Goal: Communication & Community: Ask a question

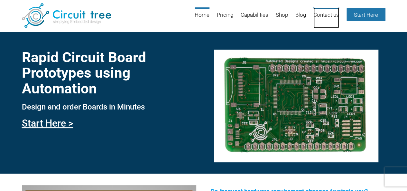
click at [333, 13] on link "Contact us" at bounding box center [326, 17] width 26 height 21
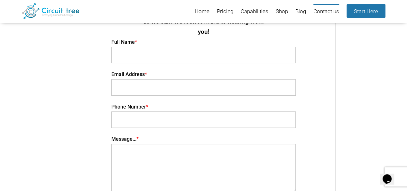
scroll to position [19, 0]
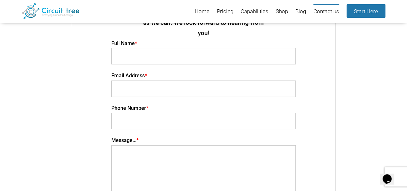
click at [221, 48] on input "Contact form" at bounding box center [203, 56] width 184 height 16
type input "[PERSON_NAME] TS"
type input "[EMAIL_ADDRESS][PERSON_NAME][DOMAIN_NAME]"
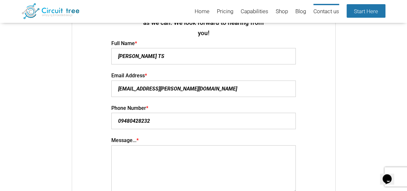
click at [120, 113] on input "09480428232" at bounding box center [203, 121] width 184 height 16
type input "9480428232"
click at [177, 145] on textarea "Contact form" at bounding box center [203, 169] width 184 height 48
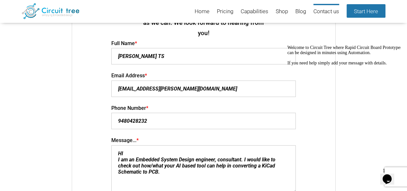
click at [151, 155] on textarea "HI I am an Embedded System Design engineer, consultant. I would like to check o…" at bounding box center [203, 169] width 184 height 48
click at [167, 160] on textarea "HI I am an Embedded System Design engineer, consultant. I would like to check o…" at bounding box center [203, 169] width 184 height 48
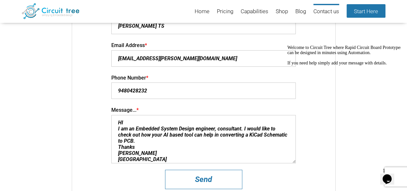
scroll to position [63, 0]
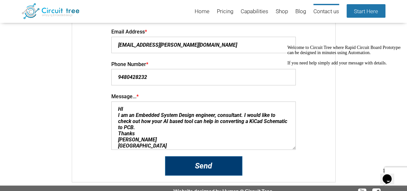
type textarea "HI I am an Embedded System Design engineer, consultant. I would like to check o…"
click at [214, 157] on input "Send" at bounding box center [203, 165] width 77 height 19
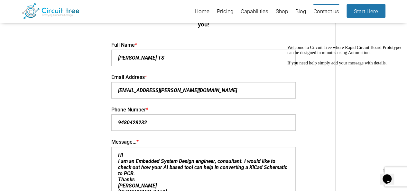
scroll to position [0, 0]
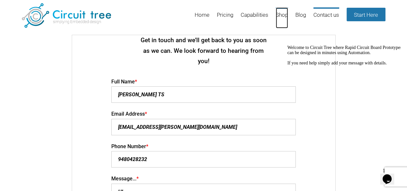
click at [283, 14] on link "Shop" at bounding box center [282, 17] width 12 height 21
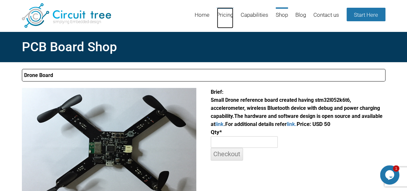
click at [224, 14] on link "Pricing" at bounding box center [225, 17] width 16 height 21
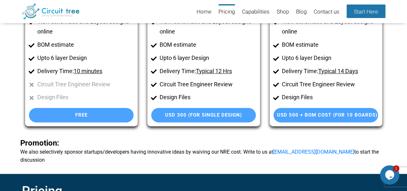
scroll to position [105, 0]
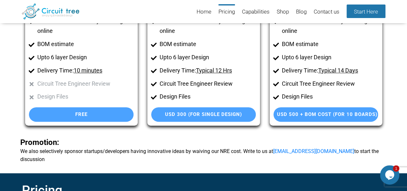
drag, startPoint x: 410, startPoint y: 19, endPoint x: 383, endPoint y: 114, distance: 99.1
click at [407, 87] on html "Menu Skip to content Home Pricing Capabilities Shop Blog Contact us Start Here …" at bounding box center [203, 59] width 407 height 329
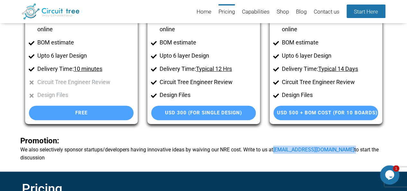
drag, startPoint x: 326, startPoint y: 149, endPoint x: 276, endPoint y: 153, distance: 50.0
click at [276, 153] on b "Promotion: We also selectively sponsor startups/developers having innovative id…" at bounding box center [203, 149] width 367 height 25
copy b "info@circuit-tree.com"
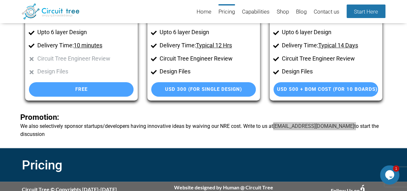
scroll to position [0, 0]
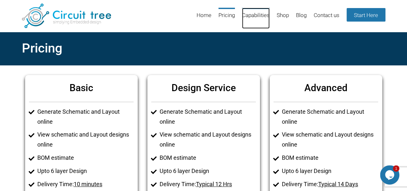
click at [251, 15] on link "Capabilities" at bounding box center [256, 18] width 28 height 21
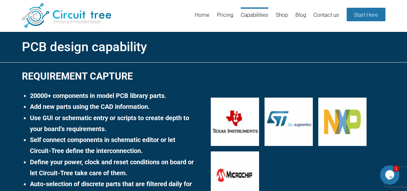
scroll to position [1, 0]
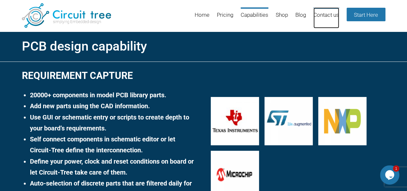
click at [336, 16] on link "Contact us" at bounding box center [326, 17] width 26 height 21
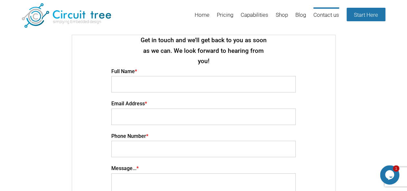
click at [398, 0] on html "Menu Skip to content Home Pricing Capabilities Shop Blog Contact us Start Here …" at bounding box center [203, 137] width 407 height 274
click at [204, 17] on link "Home" at bounding box center [202, 17] width 15 height 21
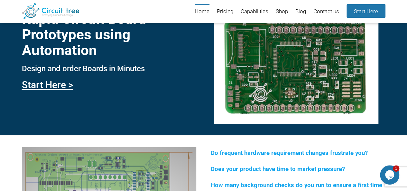
scroll to position [29, 0]
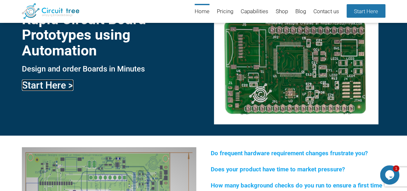
click at [62, 87] on link "Start Here >" at bounding box center [47, 84] width 51 height 11
